Goal: Find specific page/section: Find specific page/section

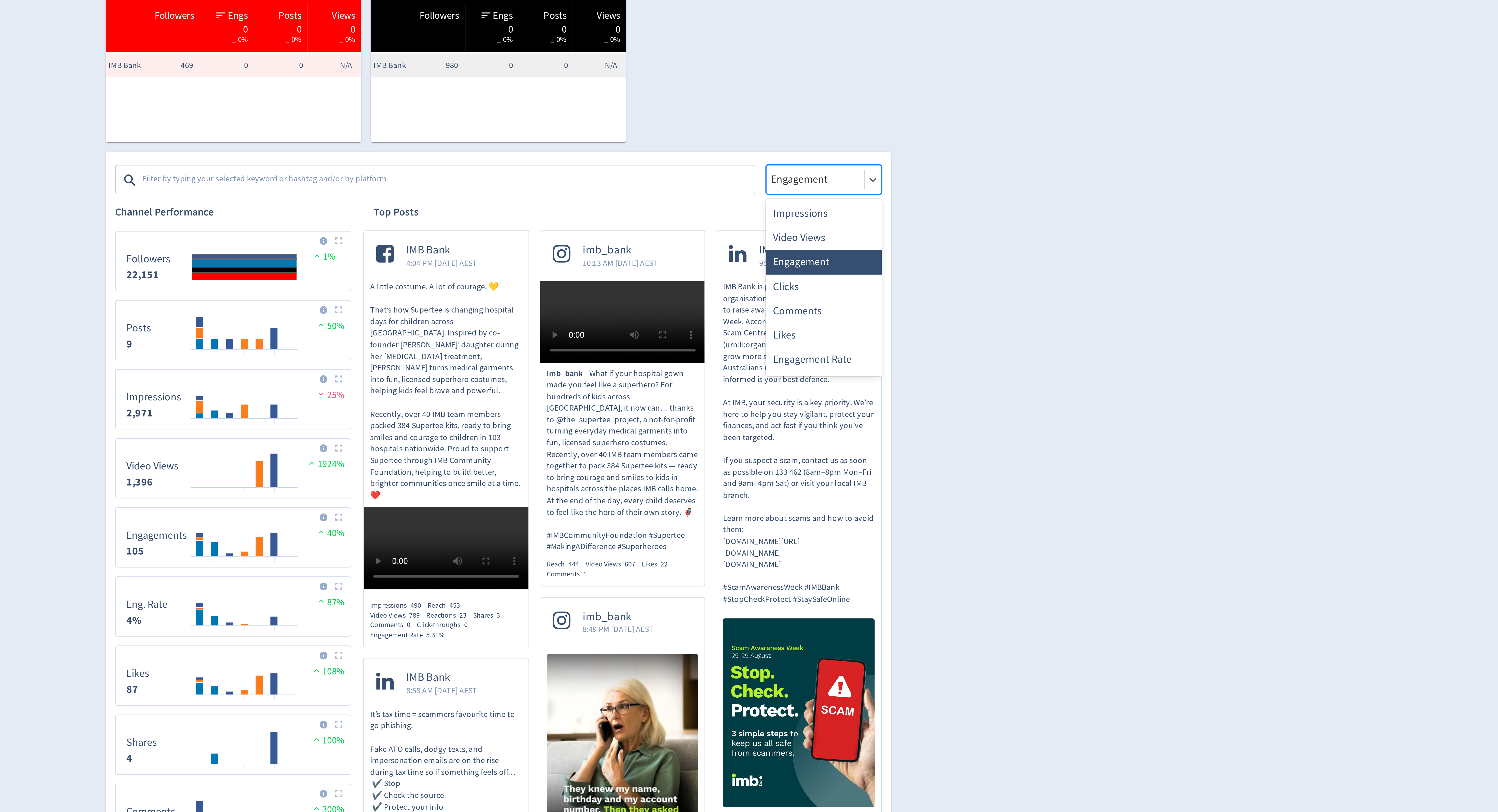
click at [890, 212] on div at bounding box center [886, 210] width 39 height 8
click at [889, 224] on div "Impressions" at bounding box center [889, 225] width 50 height 10
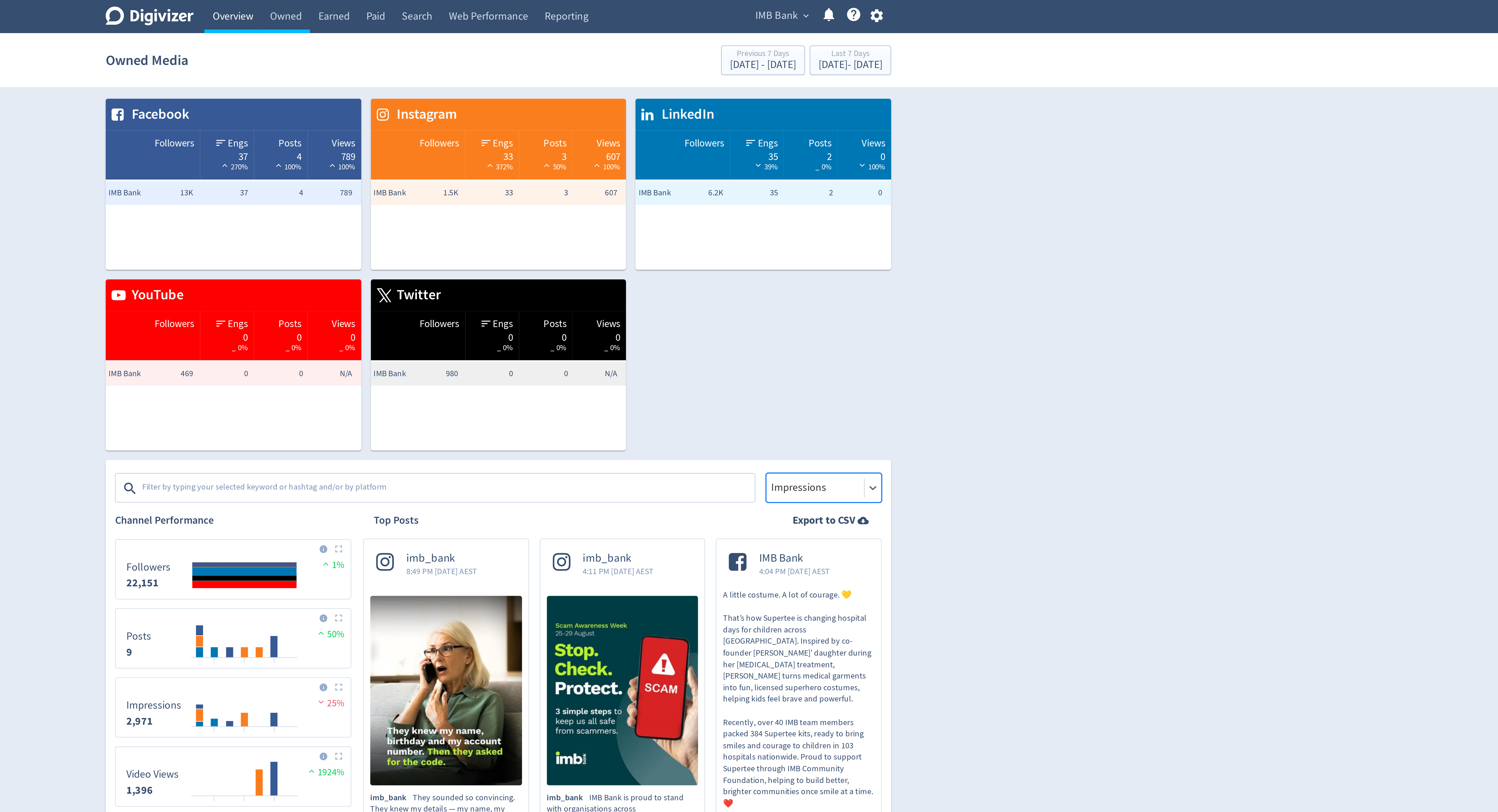
click at [635, 13] on link "Overview" at bounding box center [634, 7] width 24 height 15
